Goal: Find specific page/section: Find specific page/section

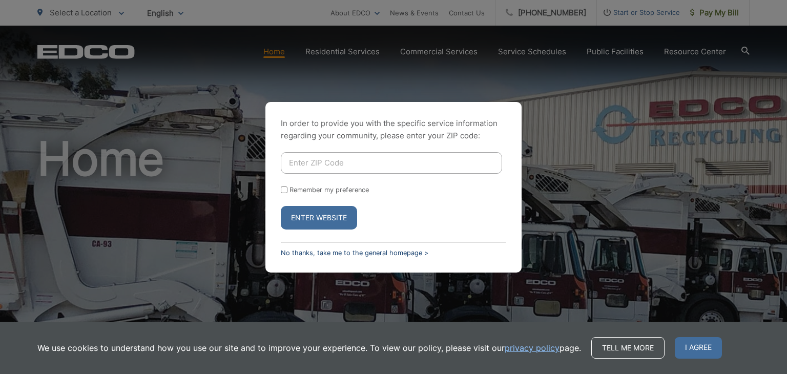
click at [332, 252] on link "No thanks, take me to the general homepage >" at bounding box center [355, 253] width 148 height 8
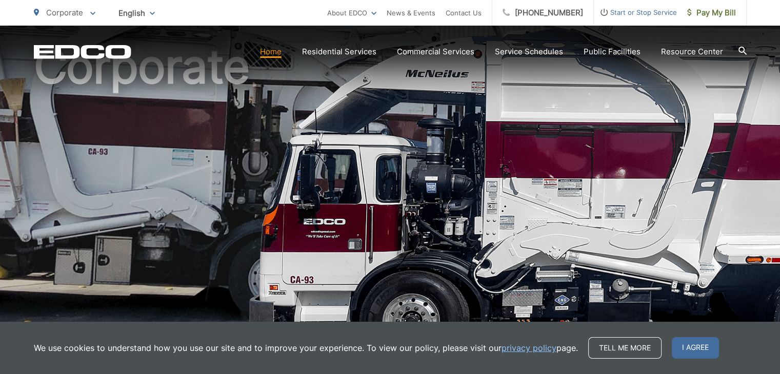
scroll to position [93, 0]
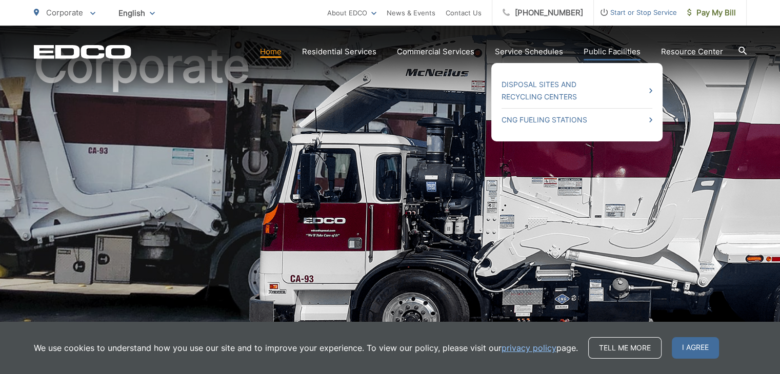
click at [594, 53] on link "Public Facilities" at bounding box center [611, 52] width 57 height 12
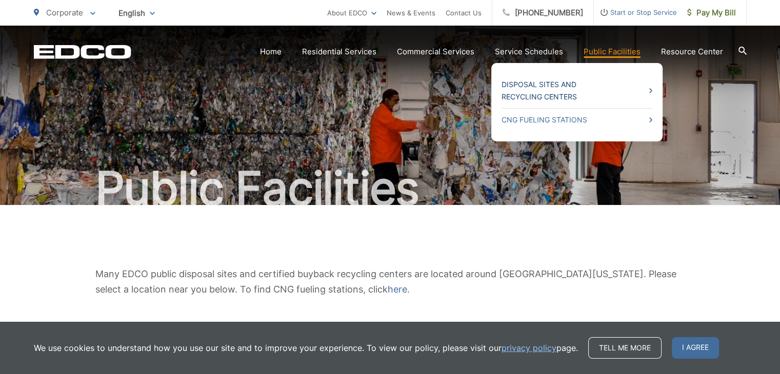
click at [564, 87] on link "Disposal Sites and Recycling Centers" at bounding box center [576, 90] width 151 height 25
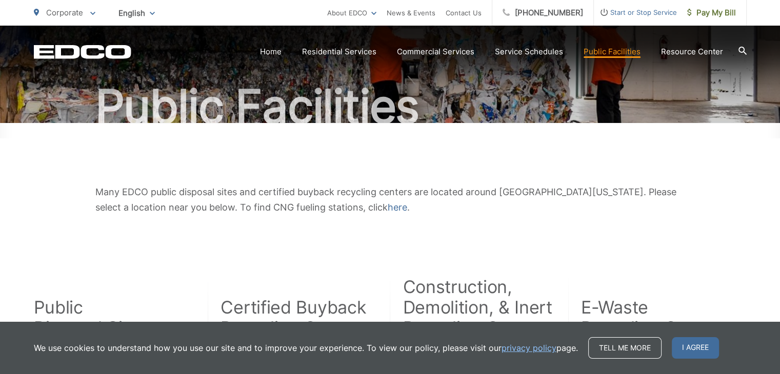
scroll to position [82, 0]
